Goal: Task Accomplishment & Management: Manage account settings

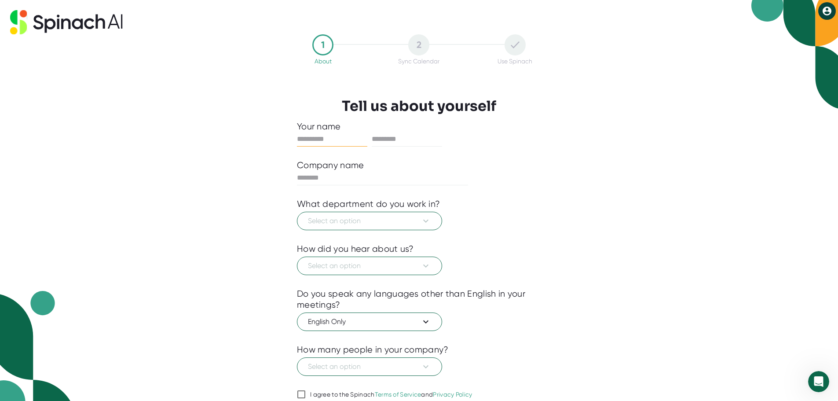
click at [824, 7] on icon at bounding box center [826, 11] width 9 height 9
click at [807, 32] on b "Logout" at bounding box center [799, 29] width 19 height 7
